Goal: Task Accomplishment & Management: Use online tool/utility

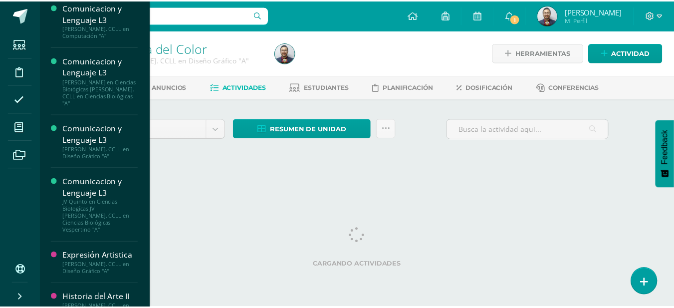
scroll to position [330, 0]
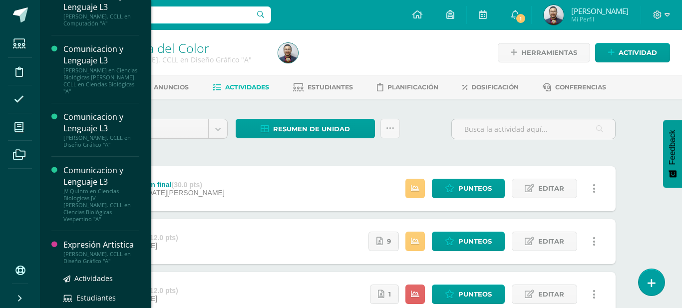
click at [104, 241] on div "Expresión Artistica" at bounding box center [101, 244] width 76 height 11
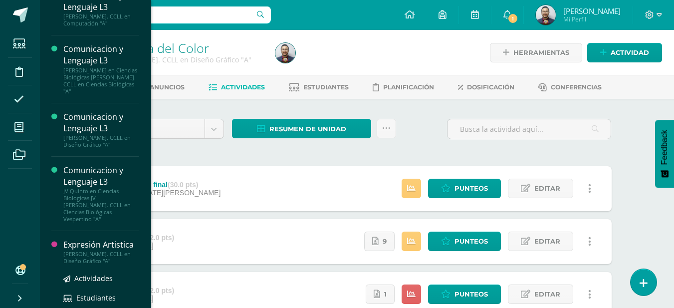
click at [104, 241] on div "Expresión Artistica" at bounding box center [101, 244] width 76 height 11
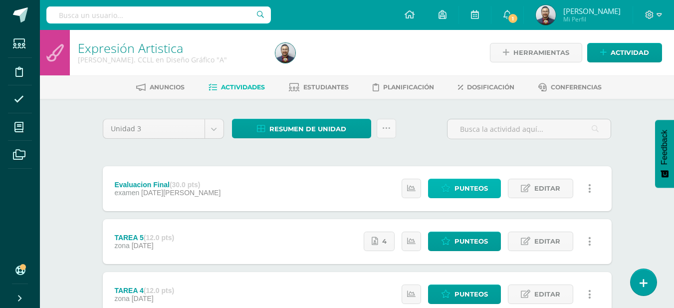
click at [468, 184] on span "Punteos" at bounding box center [471, 188] width 33 height 18
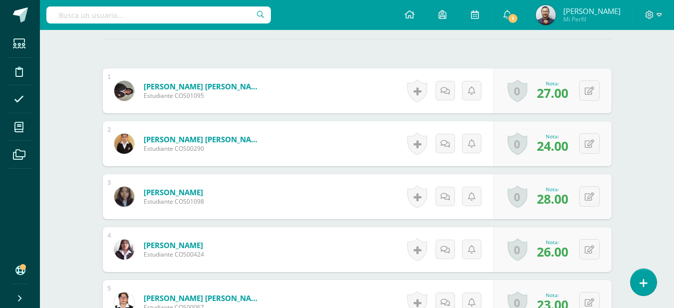
scroll to position [280, 0]
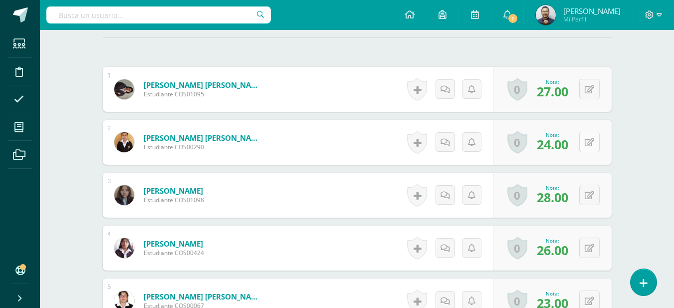
click at [587, 143] on button at bounding box center [589, 142] width 20 height 20
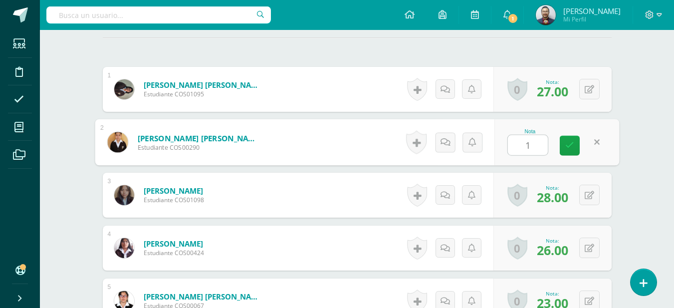
type input "15"
